Goal: Transaction & Acquisition: Purchase product/service

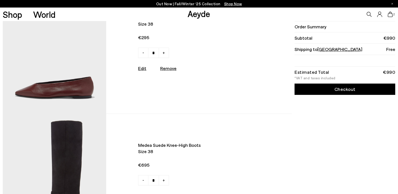
scroll to position [50, 0]
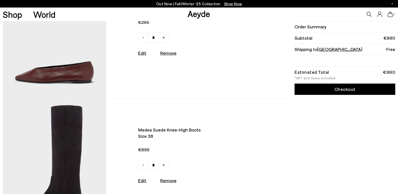
click at [76, 60] on img at bounding box center [54, 34] width 103 height 127
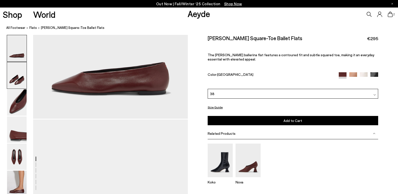
click at [22, 80] on img at bounding box center [17, 75] width 20 height 26
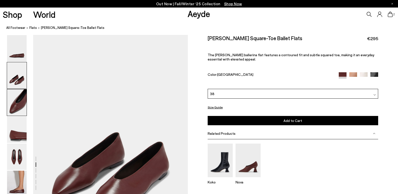
click at [26, 103] on img at bounding box center [17, 102] width 20 height 26
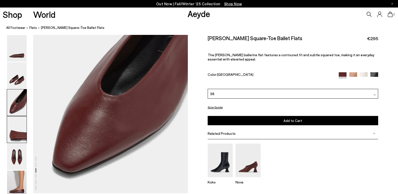
click at [23, 130] on img at bounding box center [17, 130] width 20 height 26
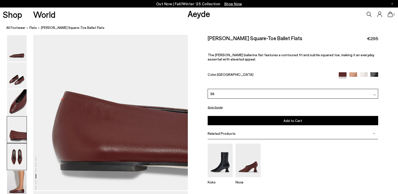
click at [20, 155] on img at bounding box center [17, 157] width 20 height 26
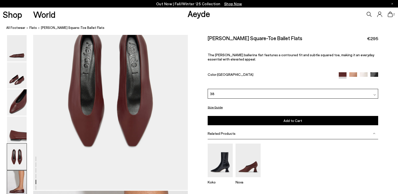
click at [18, 182] on img at bounding box center [17, 184] width 20 height 26
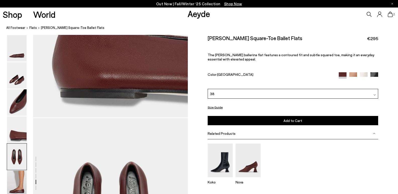
scroll to position [671, 0]
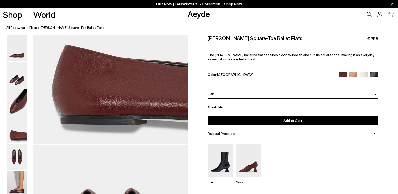
click at [390, 18] on div "2" at bounding box center [331, 15] width 133 height 14
click at [391, 14] on icon at bounding box center [390, 15] width 5 height 6
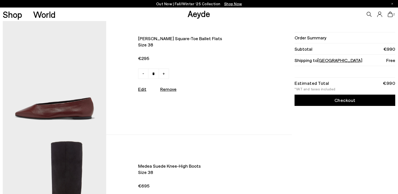
scroll to position [25, 0]
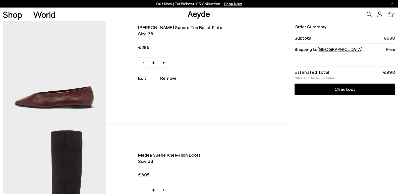
click at [166, 80] on u "Remove" at bounding box center [168, 78] width 16 height 6
type input "*"
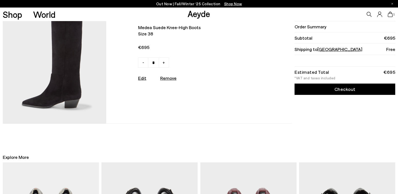
click at [87, 81] on img at bounding box center [54, 59] width 103 height 127
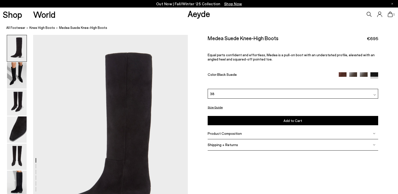
click at [253, 95] on div "38" at bounding box center [293, 94] width 170 height 10
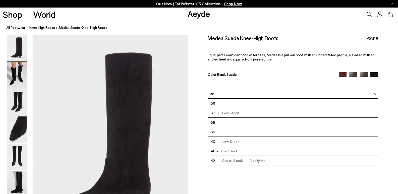
click at [253, 95] on div "38" at bounding box center [293, 94] width 170 height 10
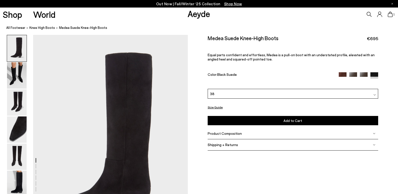
scroll to position [25, 0]
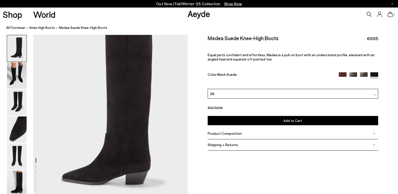
click at [342, 77] on img at bounding box center [343, 76] width 8 height 8
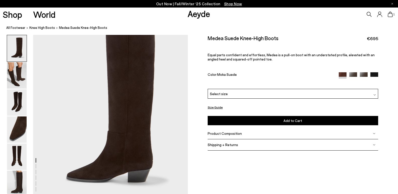
scroll to position [50, 0]
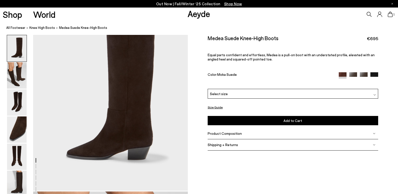
click at [223, 94] on span "Select size" at bounding box center [219, 93] width 18 height 5
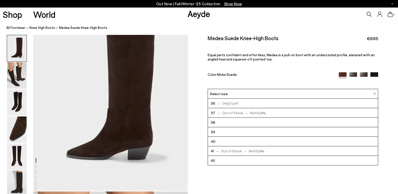
click at [223, 94] on span "Select size" at bounding box center [219, 93] width 18 height 5
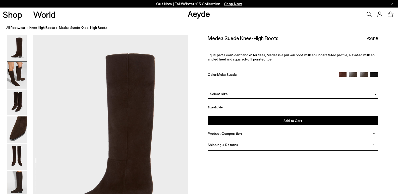
scroll to position [0, 0]
click at [17, 75] on img at bounding box center [17, 75] width 20 height 26
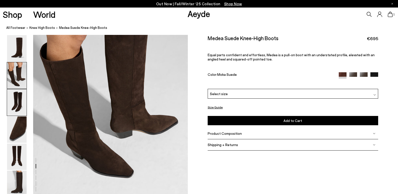
scroll to position [258, 0]
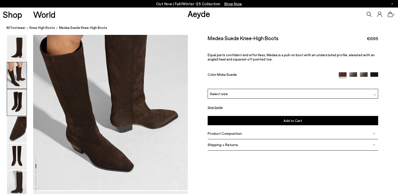
click at [18, 103] on img at bounding box center [17, 102] width 20 height 26
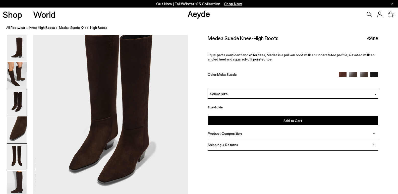
click at [13, 151] on img at bounding box center [17, 157] width 20 height 26
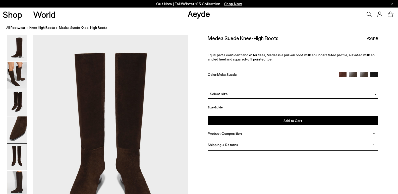
scroll to position [853, 0]
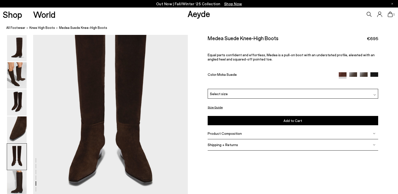
click at [376, 74] on img at bounding box center [374, 76] width 8 height 8
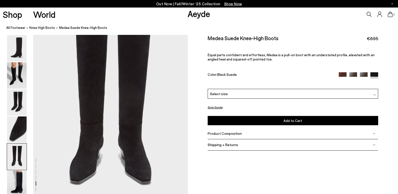
scroll to position [904, 0]
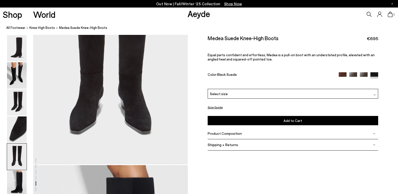
click at [362, 75] on img at bounding box center [364, 76] width 8 height 8
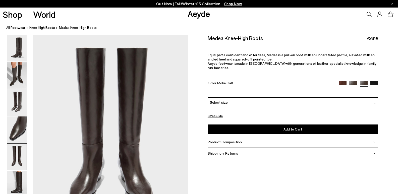
scroll to position [854, 0]
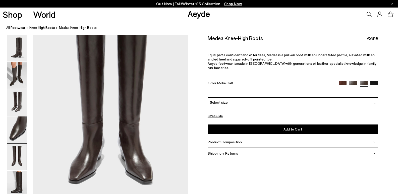
click at [390, 14] on icon at bounding box center [390, 15] width 5 height 6
